Goal: Transaction & Acquisition: Purchase product/service

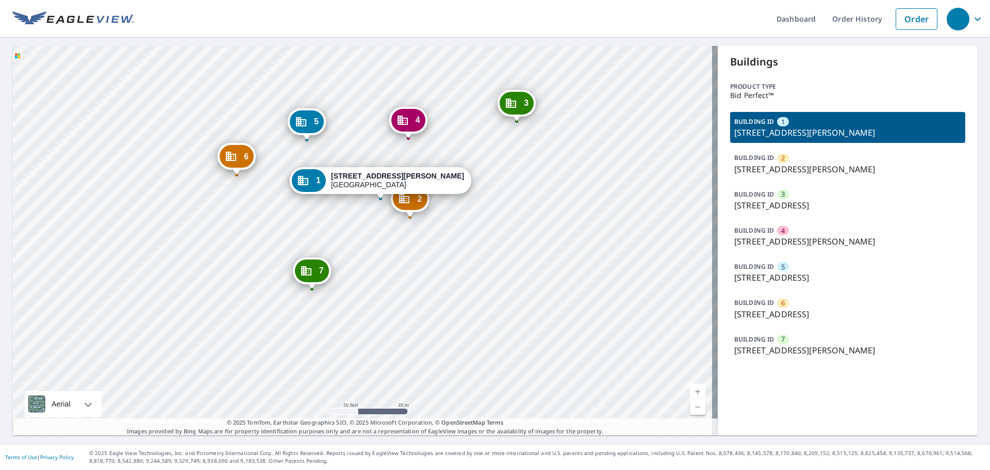
drag, startPoint x: 381, startPoint y: 225, endPoint x: 417, endPoint y: 239, distance: 38.7
click at [417, 239] on div "2 1415 Babcock Rd San Antonio, TX 78201 3 4140 NW Loop 410 San Antonio, TX 7822…" at bounding box center [365, 240] width 706 height 389
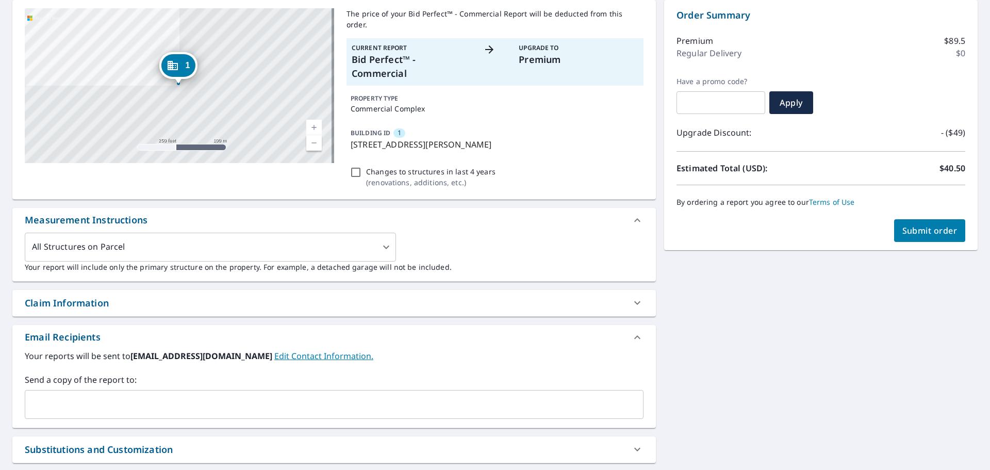
scroll to position [207, 0]
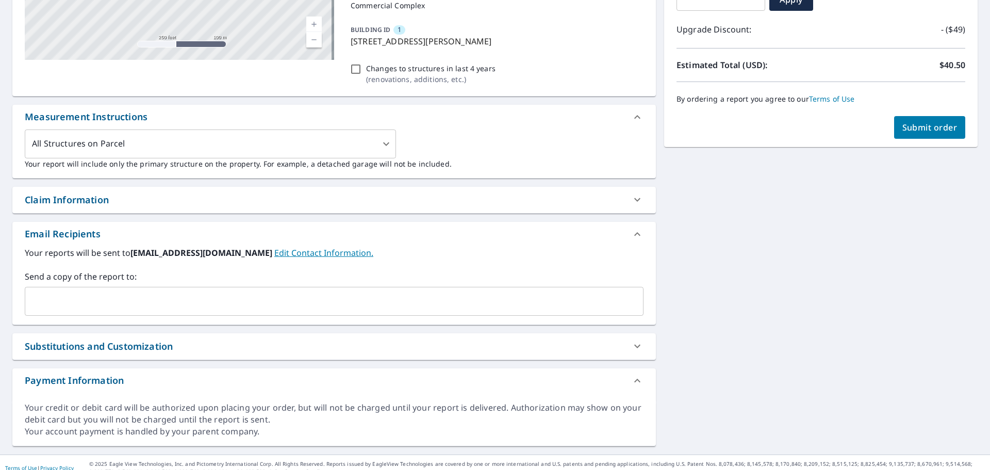
click at [266, 339] on div "Substitutions and Customization" at bounding box center [325, 346] width 600 height 14
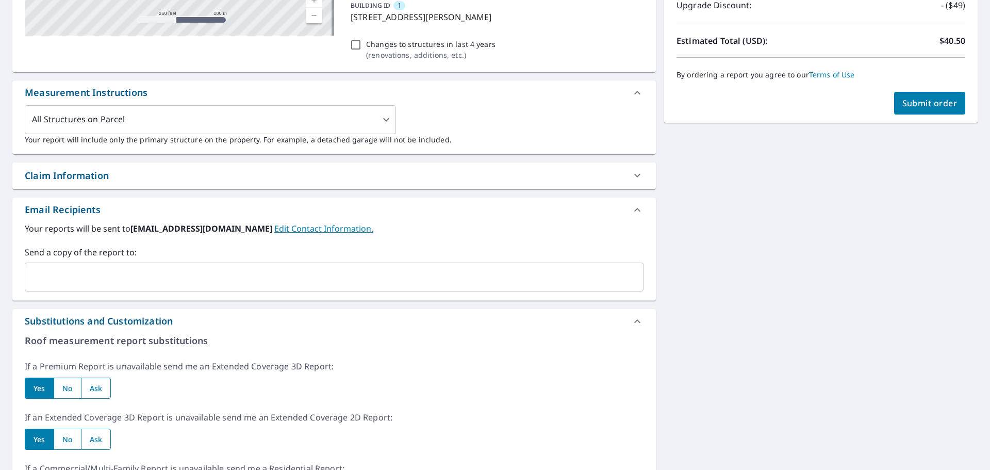
scroll to position [109, 0]
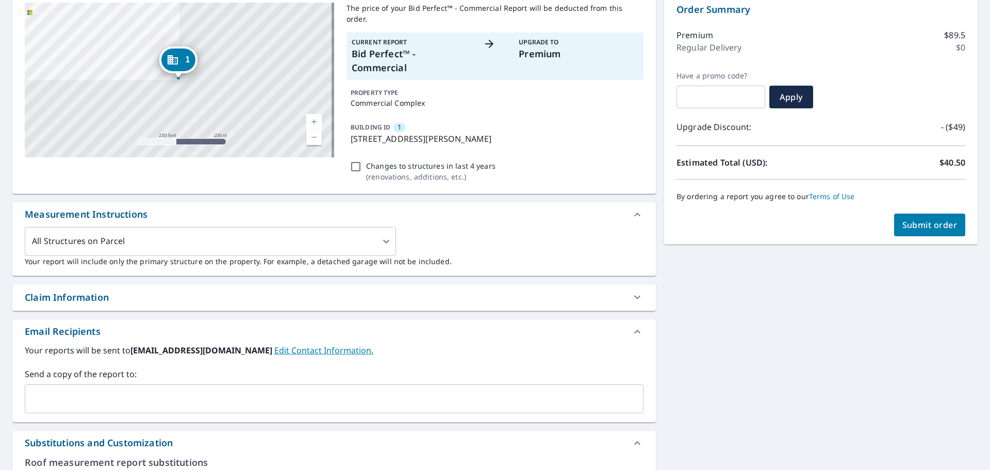
click at [229, 290] on div "Claim Information" at bounding box center [325, 297] width 600 height 14
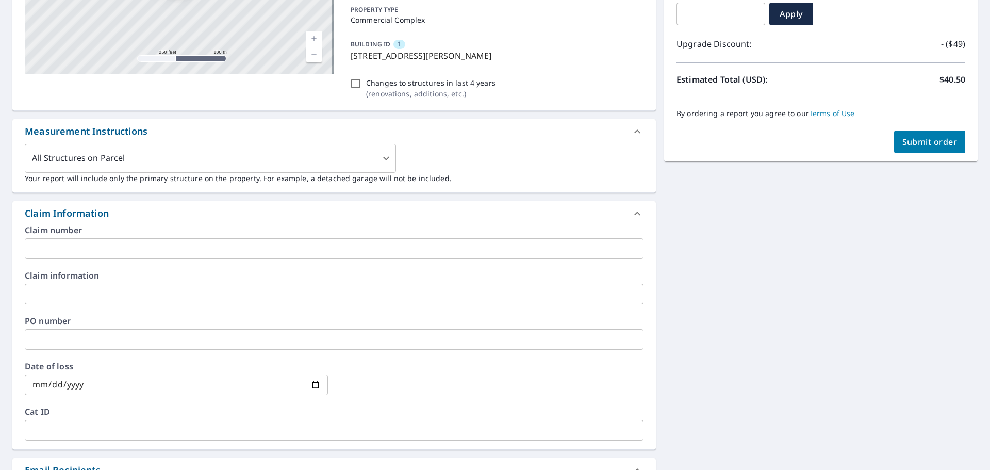
scroll to position [206, 0]
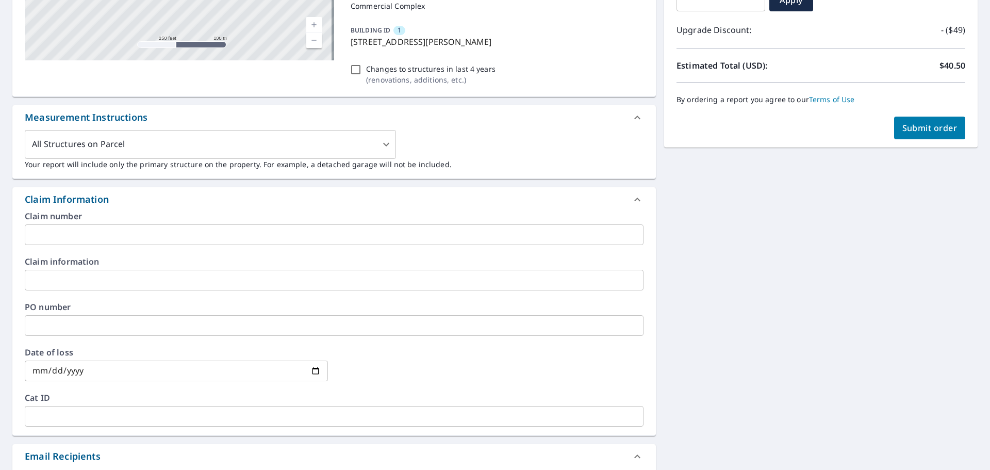
click at [942, 133] on span "Submit order" at bounding box center [930, 127] width 55 height 11
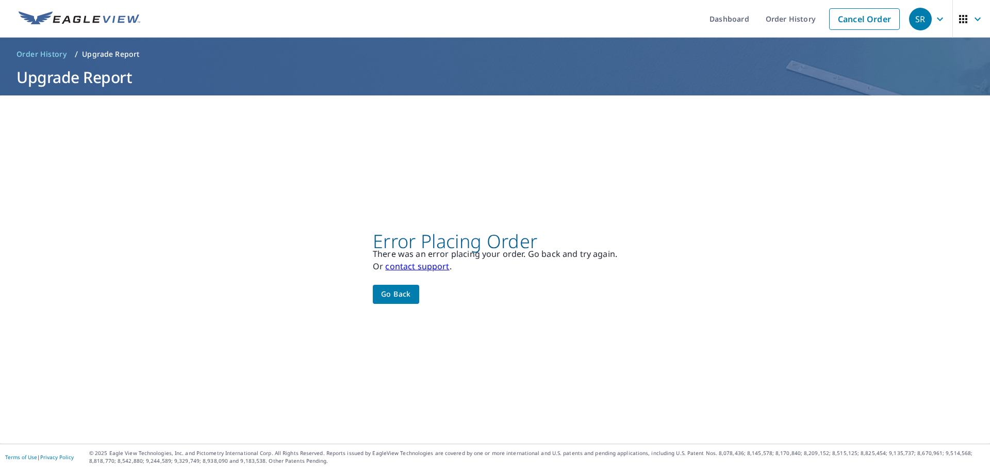
scroll to position [0, 0]
click at [402, 295] on span "Go back" at bounding box center [396, 294] width 30 height 13
